Goal: Use online tool/utility: Utilize a website feature to perform a specific function

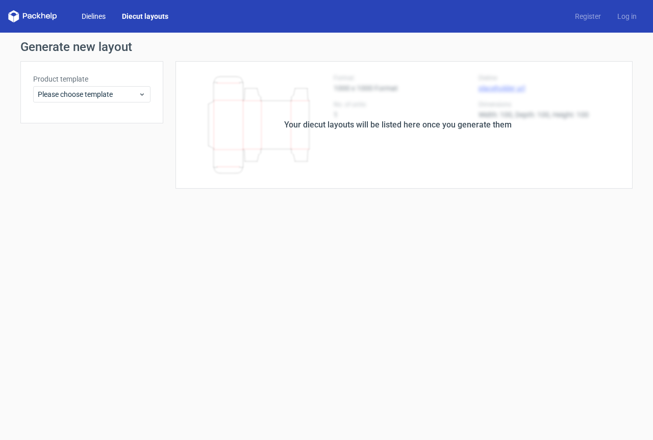
click at [89, 15] on link "Dielines" at bounding box center [93, 16] width 40 height 10
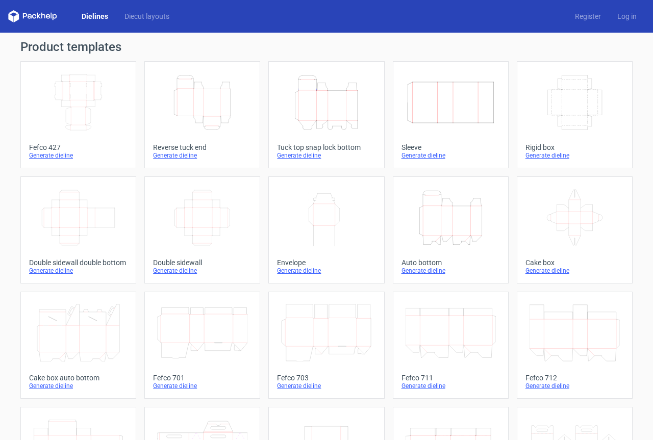
click at [177, 96] on icon "Height Depth Width" at bounding box center [202, 102] width 90 height 57
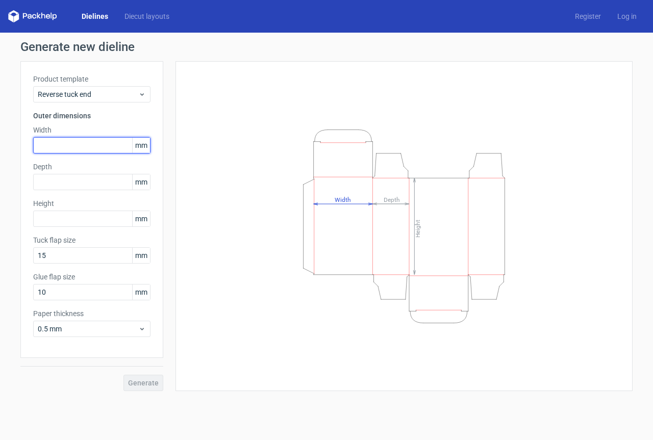
click at [93, 145] on input "text" at bounding box center [91, 145] width 117 height 16
type input "35"
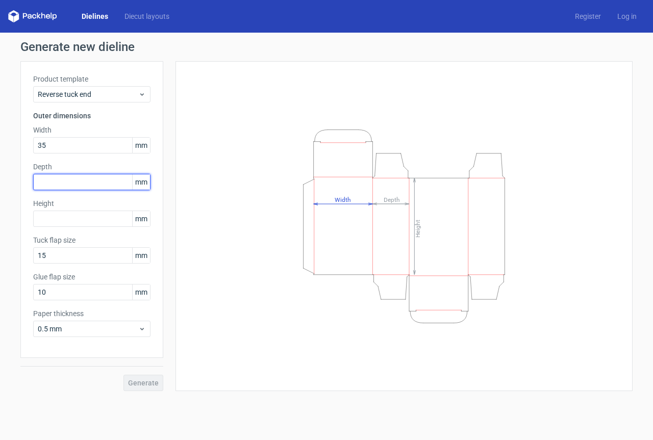
click at [73, 181] on input "text" at bounding box center [91, 182] width 117 height 16
type input "30"
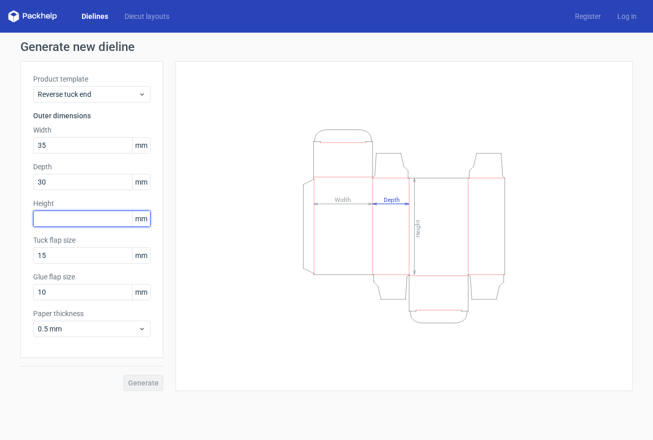
click at [80, 218] on input "text" at bounding box center [91, 219] width 117 height 16
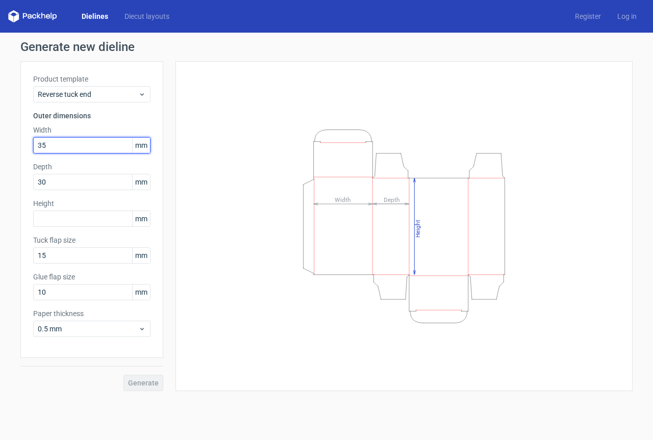
click at [51, 147] on input "35" at bounding box center [91, 145] width 117 height 16
type input "350"
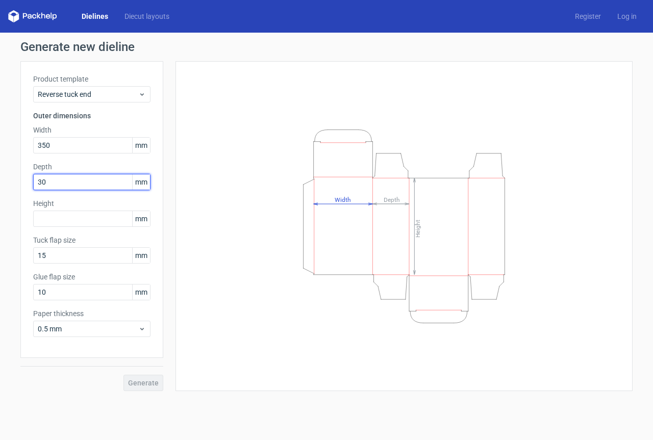
click at [55, 181] on input "30" at bounding box center [91, 182] width 117 height 16
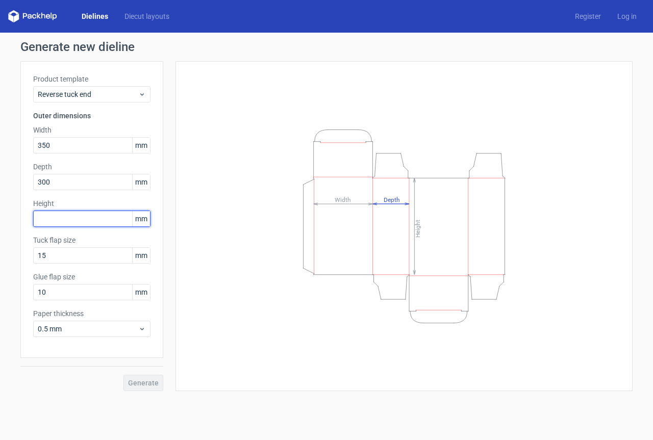
click at [61, 220] on input "text" at bounding box center [91, 219] width 117 height 16
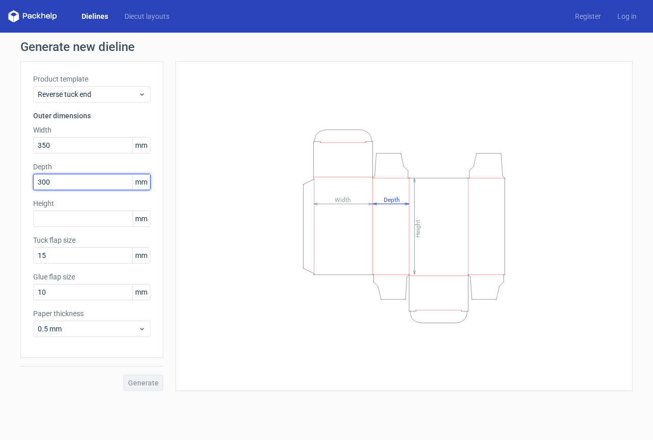
drag, startPoint x: 50, startPoint y: 182, endPoint x: 12, endPoint y: 178, distance: 38.0
click at [12, 178] on div "Generate new dieline Product template Reverse tuck end Outer dimensions Width 3…" at bounding box center [326, 216] width 653 height 367
type input "40"
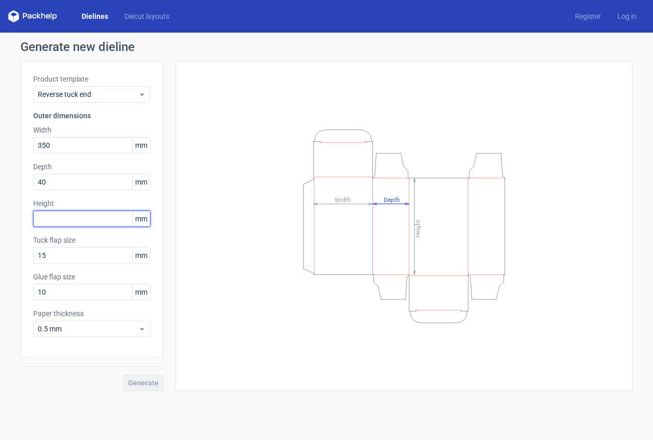
click at [54, 221] on input "text" at bounding box center [91, 219] width 117 height 16
type input "300"
click at [141, 382] on span "Generate" at bounding box center [143, 383] width 31 height 7
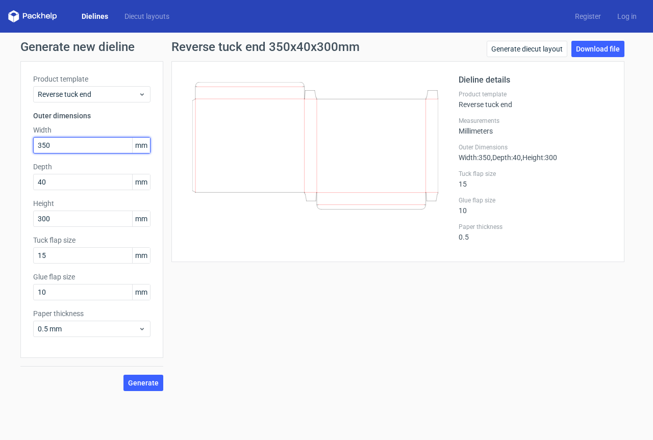
click at [53, 144] on input "350" at bounding box center [91, 145] width 117 height 16
click at [241, 262] on div "Dieline details Product template Reverse tuck end Measurements Millimeters Oute…" at bounding box center [397, 161] width 453 height 201
click at [61, 147] on input "350" at bounding box center [91, 145] width 117 height 16
type input "300"
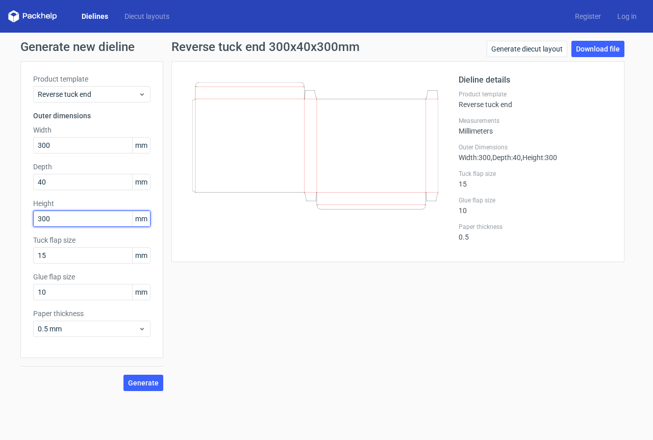
click at [69, 215] on input "300" at bounding box center [91, 219] width 117 height 16
click at [156, 388] on button "Generate" at bounding box center [144, 383] width 40 height 16
drag, startPoint x: 58, startPoint y: 221, endPoint x: 40, endPoint y: 219, distance: 17.9
click at [40, 219] on input "350" at bounding box center [91, 219] width 117 height 16
type input "300"
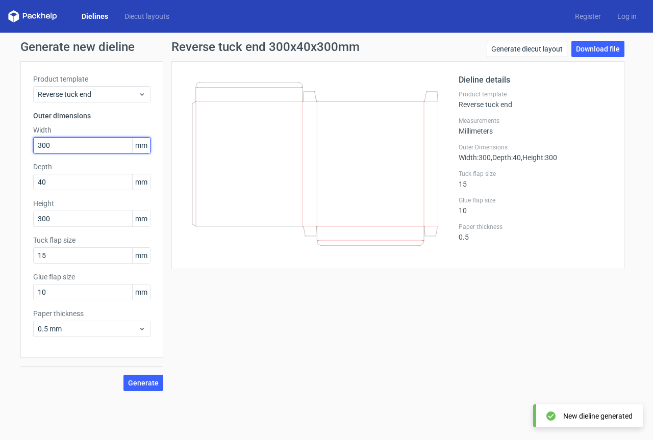
click at [50, 144] on input "300" at bounding box center [91, 145] width 117 height 16
type input "350"
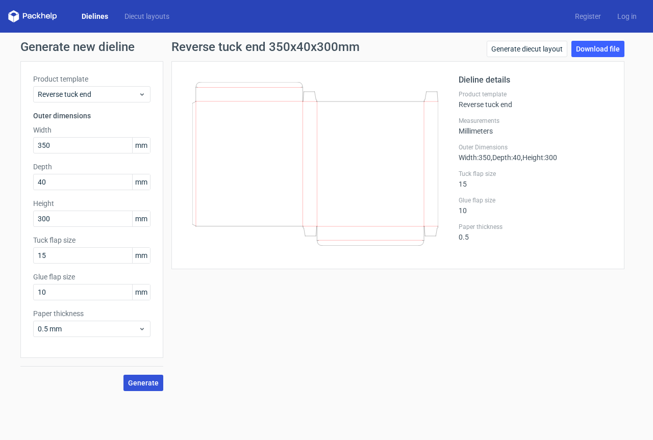
click at [140, 386] on span "Generate" at bounding box center [143, 383] width 31 height 7
drag, startPoint x: 47, startPoint y: 183, endPoint x: 23, endPoint y: 187, distance: 23.7
click at [23, 187] on div "Product template Reverse tuck end Outer dimensions Width 350 mm Depth 40 mm Hei…" at bounding box center [91, 209] width 143 height 297
type input "300"
drag, startPoint x: 30, startPoint y: 225, endPoint x: 10, endPoint y: 225, distance: 19.9
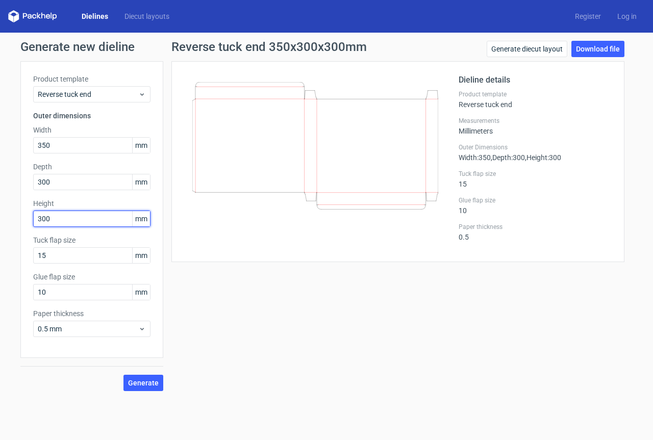
click at [10, 225] on div "Generate new dieline Product template Reverse tuck end Outer dimensions Width 3…" at bounding box center [326, 216] width 653 height 367
click at [152, 383] on span "Generate" at bounding box center [143, 383] width 31 height 7
drag, startPoint x: 57, startPoint y: 220, endPoint x: 19, endPoint y: 223, distance: 38.4
click at [19, 223] on div "Generate new dieline Product template Reverse tuck end Outer dimensions Width 3…" at bounding box center [326, 216] width 653 height 367
type input "300"
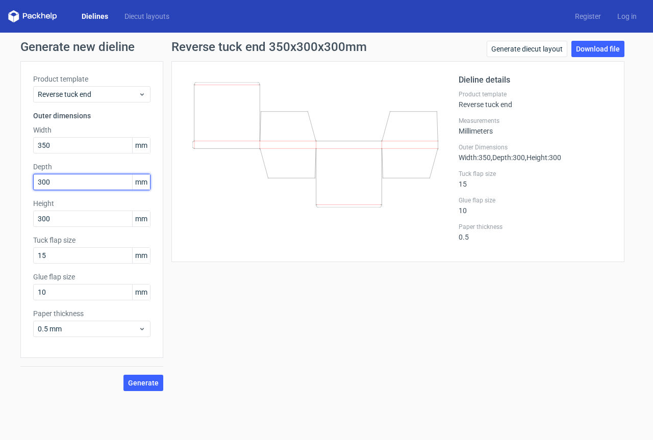
drag, startPoint x: 79, startPoint y: 184, endPoint x: 13, endPoint y: 193, distance: 66.9
click at [13, 193] on div "Generate new dieline Product template Reverse tuck end Outer dimensions Width 3…" at bounding box center [326, 216] width 653 height 367
click at [149, 385] on span "Generate" at bounding box center [143, 383] width 31 height 7
click at [63, 188] on input "40" at bounding box center [91, 182] width 117 height 16
click at [124, 375] on button "Generate" at bounding box center [144, 383] width 40 height 16
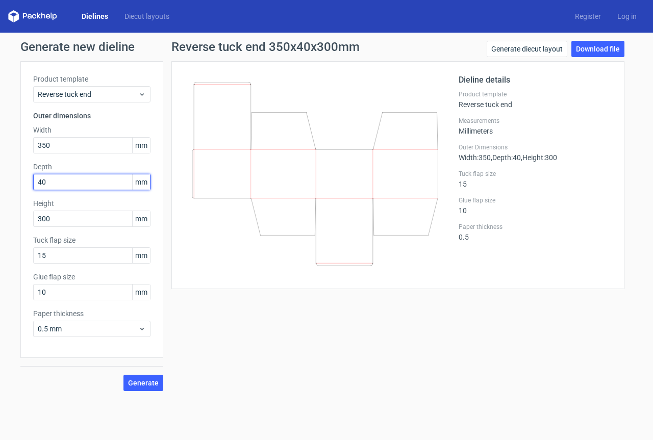
type input "40"
click at [124, 375] on button "Generate" at bounding box center [144, 383] width 40 height 16
click at [588, 50] on link "Download file" at bounding box center [598, 49] width 53 height 16
